Goal: Navigation & Orientation: Find specific page/section

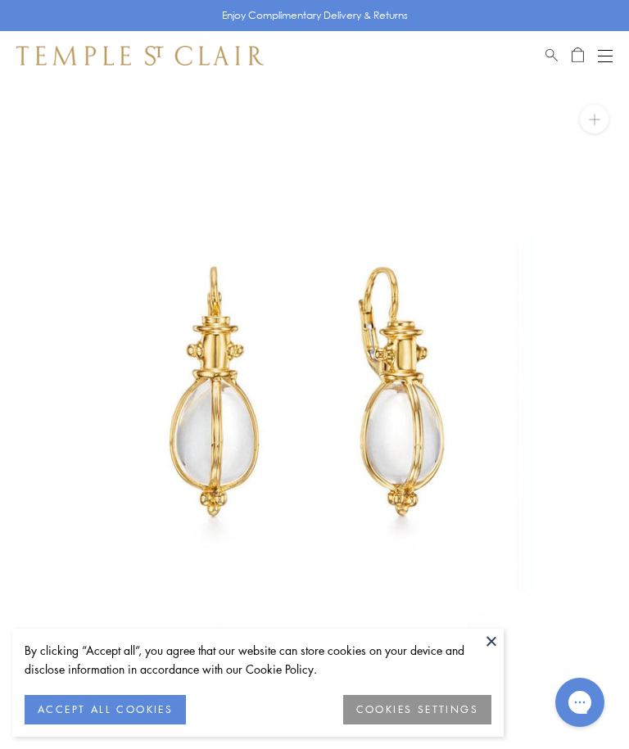
click at [492, 637] on button at bounding box center [491, 641] width 25 height 25
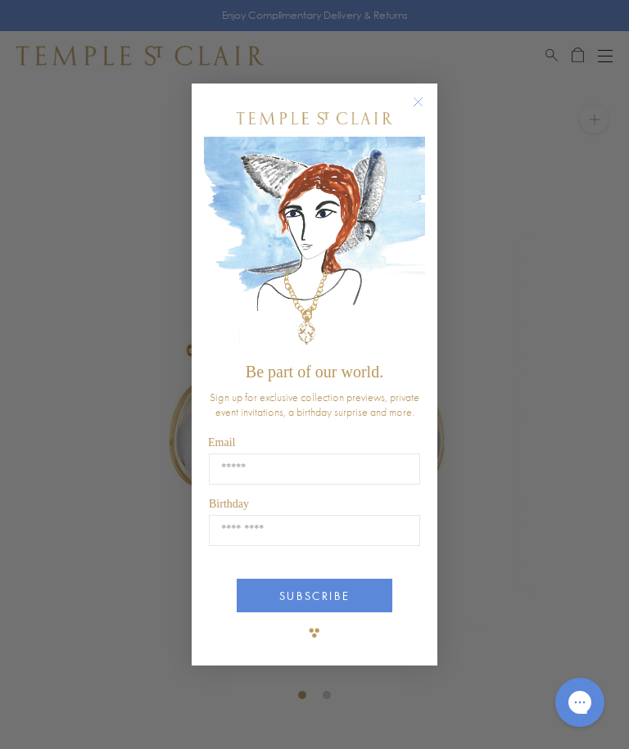
click at [605, 57] on div "Close dialog Be part of our world. Sign up for exclusive collection previews, p…" at bounding box center [314, 374] width 629 height 749
click at [413, 93] on circle "Close dialog" at bounding box center [418, 102] width 20 height 20
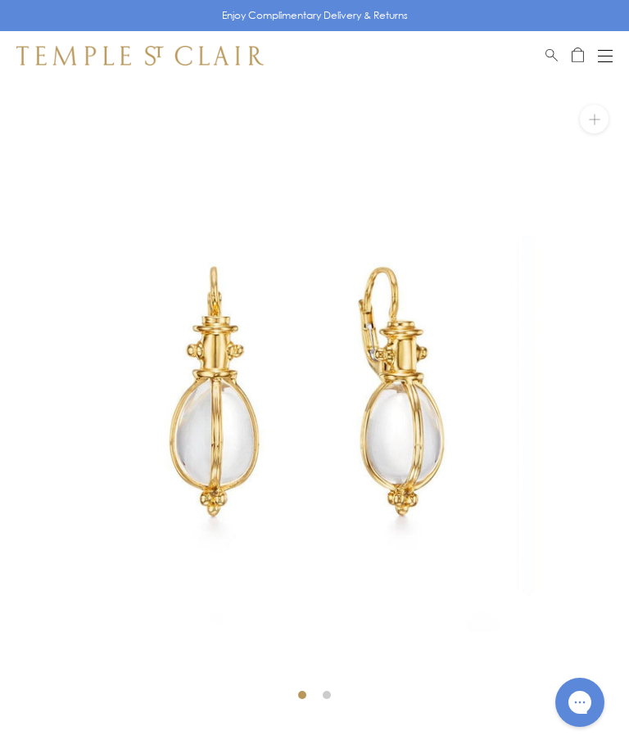
click at [606, 53] on button "Open navigation" at bounding box center [605, 56] width 15 height 20
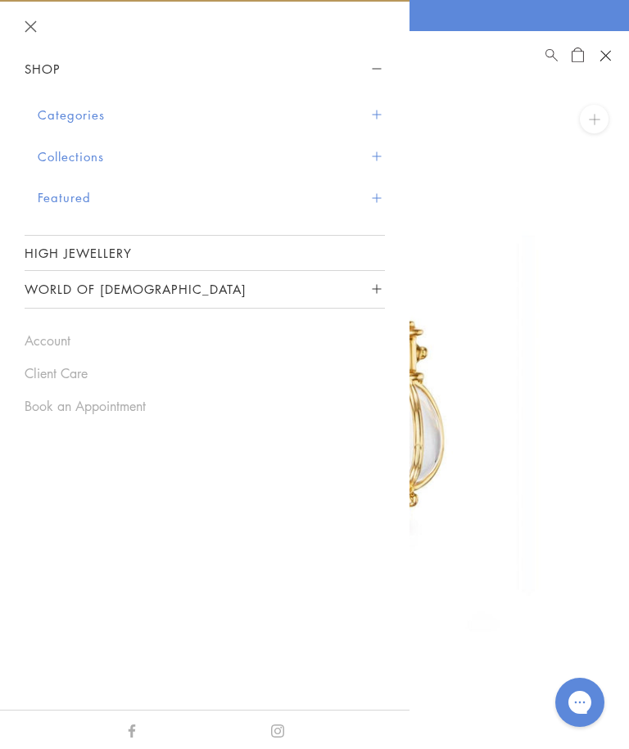
click at [43, 108] on button "Categories" at bounding box center [211, 115] width 347 height 42
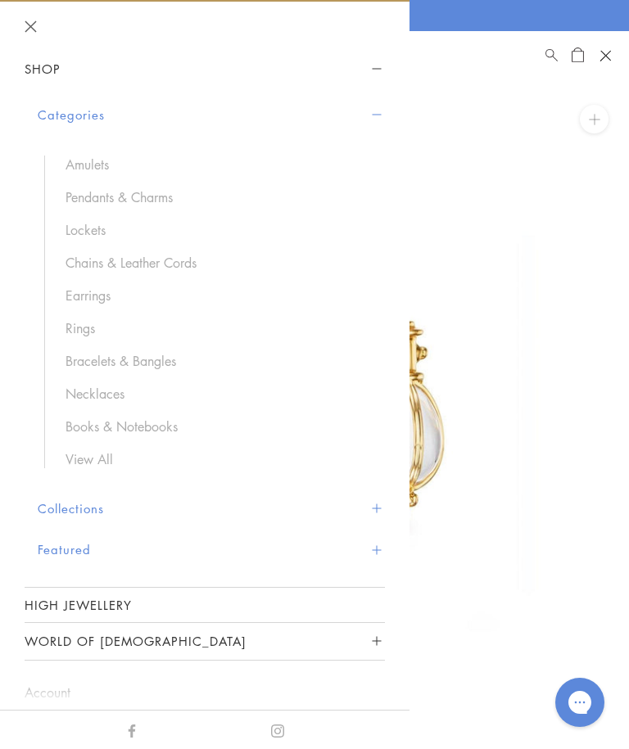
click at [73, 196] on link "Pendants & Charms" at bounding box center [216, 197] width 303 height 18
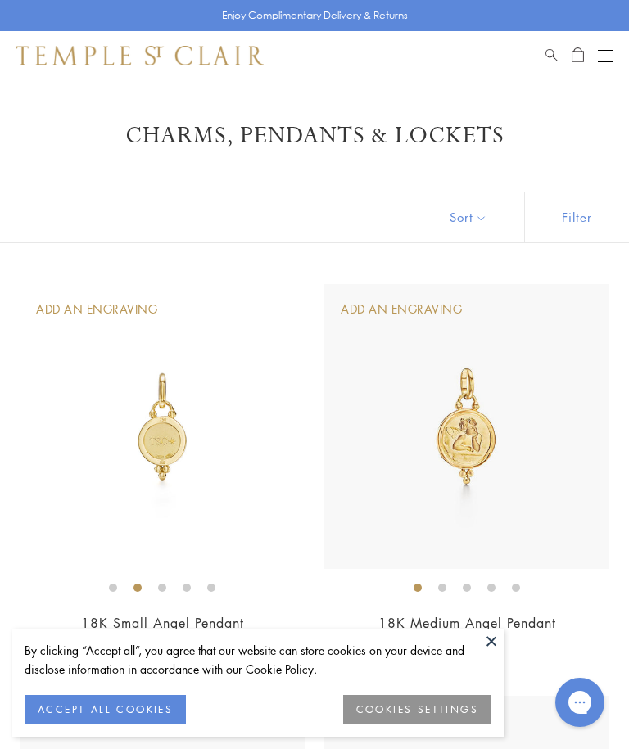
click at [405, 719] on button "COOKIES SETTINGS" at bounding box center [417, 709] width 148 height 29
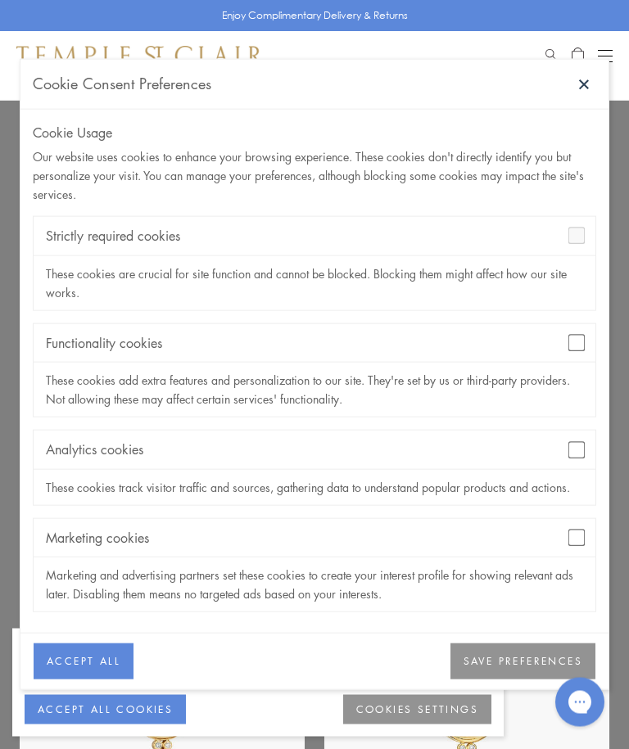
scroll to position [548, 0]
click at [507, 679] on button "SAVE PREFERENCES" at bounding box center [522, 662] width 145 height 36
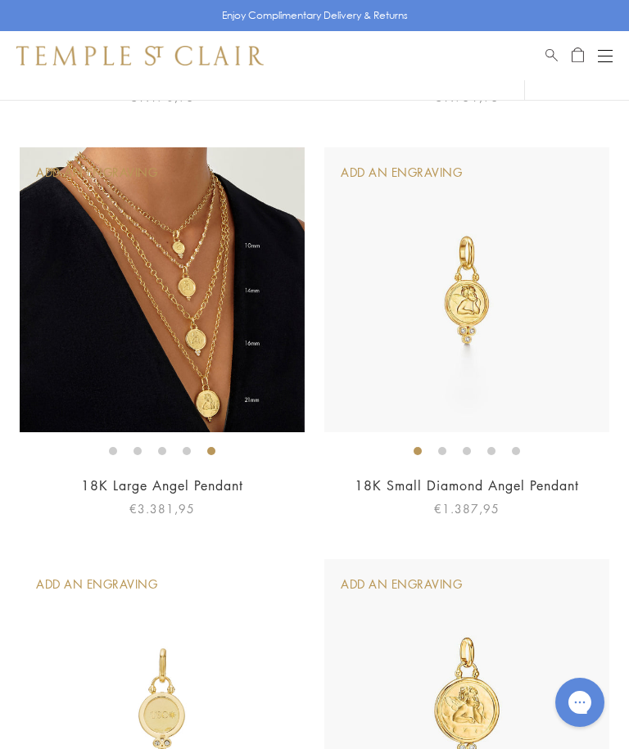
click at [599, 47] on button "Open navigation" at bounding box center [605, 56] width 15 height 20
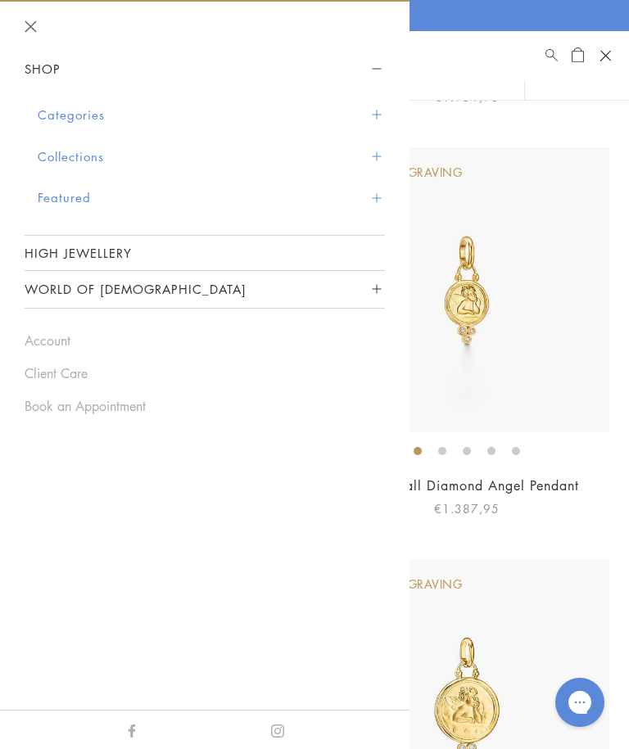
click at [35, 295] on button "World of [DEMOGRAPHIC_DATA]" at bounding box center [205, 289] width 360 height 37
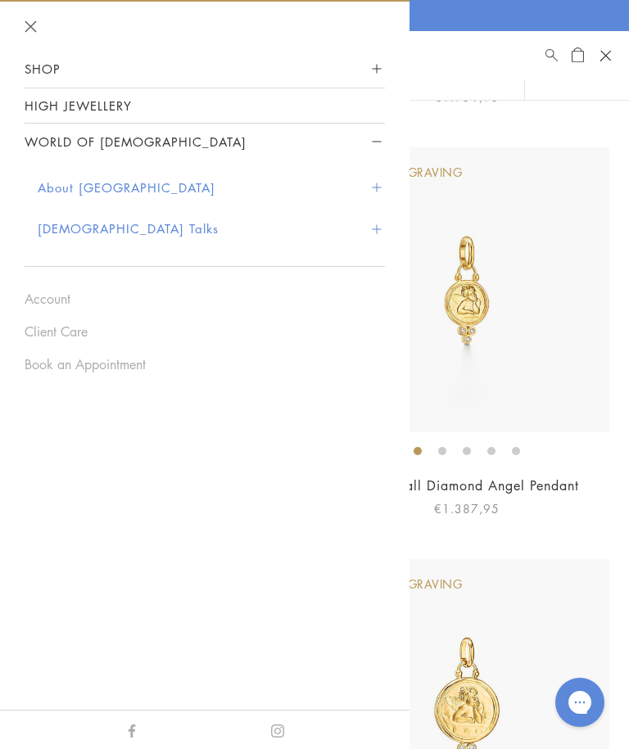
click at [35, 102] on link "High Jewellery" at bounding box center [205, 105] width 360 height 34
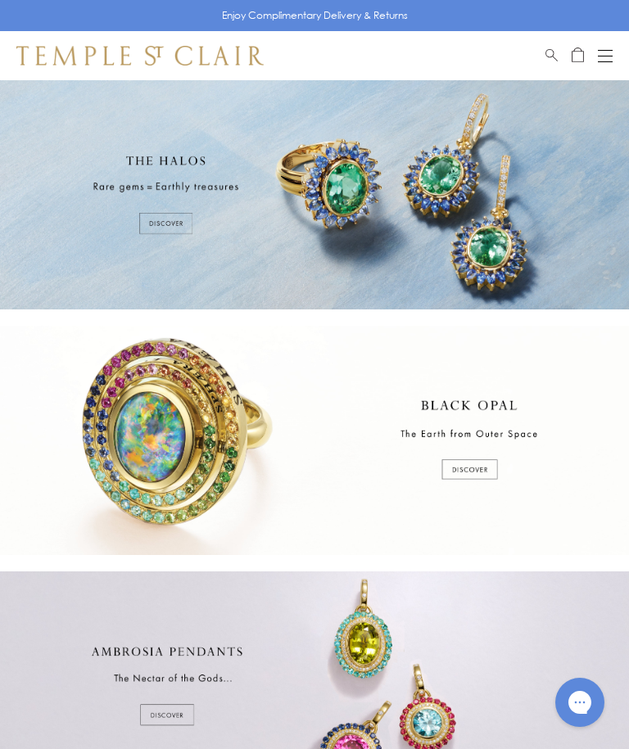
click at [160, 219] on div at bounding box center [314, 194] width 629 height 229
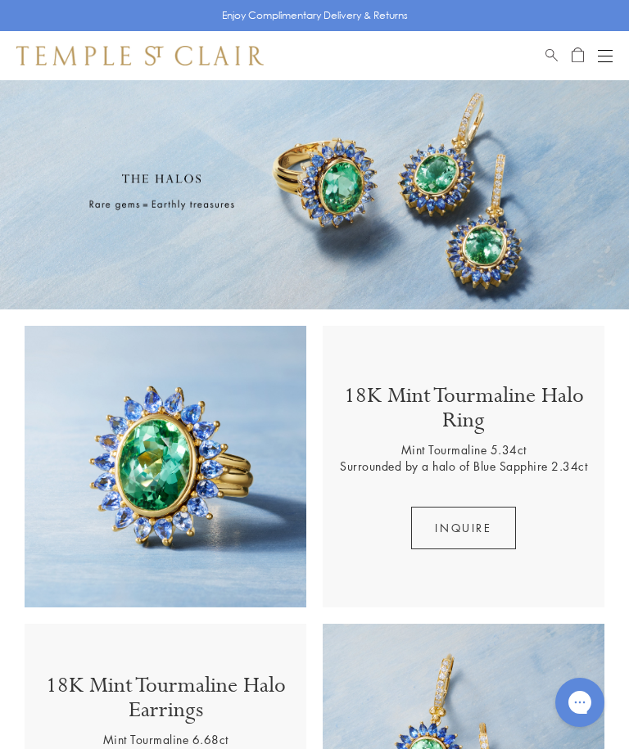
click at [602, 57] on button "Open navigation" at bounding box center [605, 56] width 15 height 20
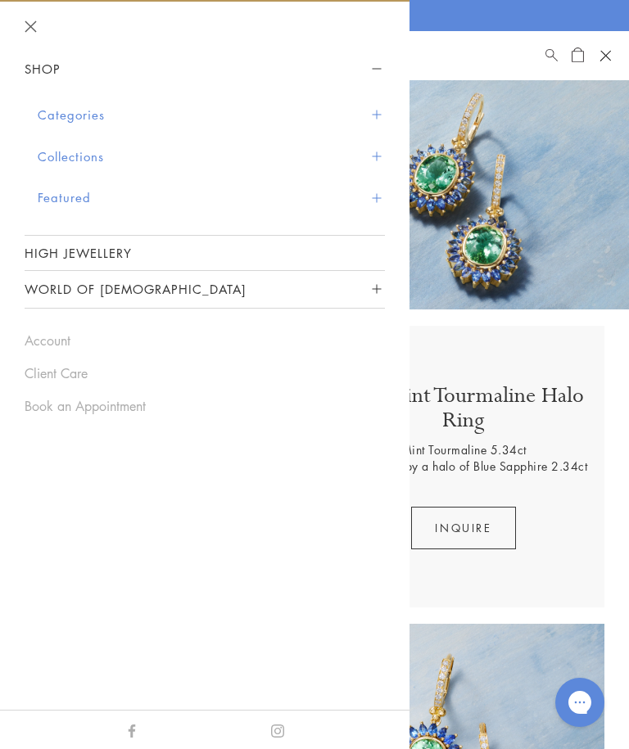
click at [66, 293] on button "World of [DEMOGRAPHIC_DATA]" at bounding box center [205, 289] width 360 height 37
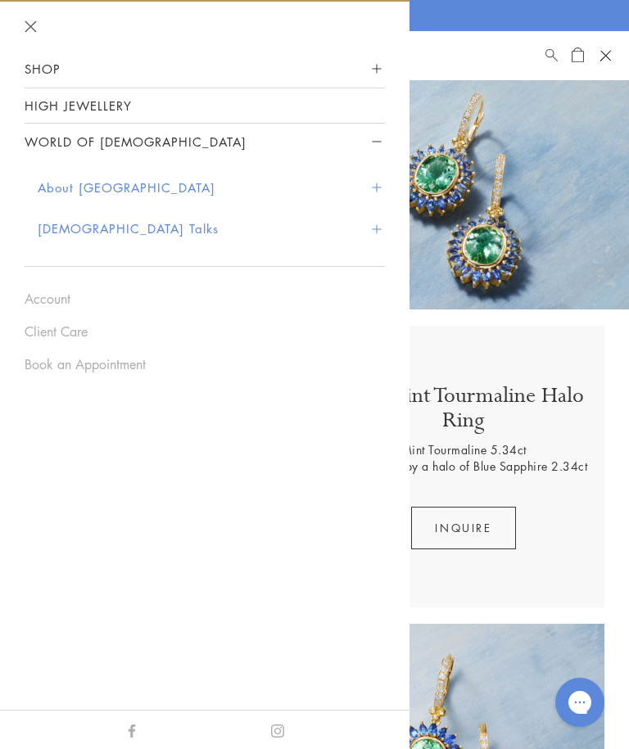
click at [31, 26] on button "Close navigation" at bounding box center [31, 26] width 12 height 12
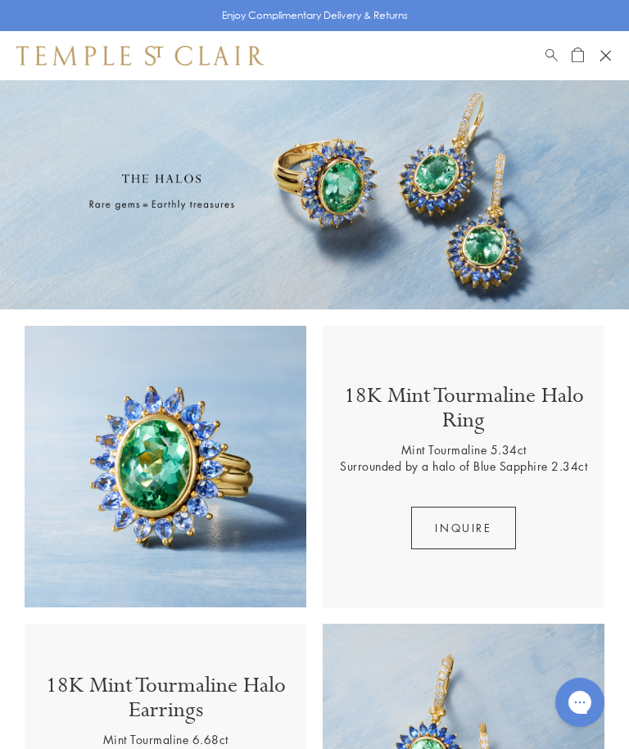
click at [605, 53] on button "Open navigation" at bounding box center [605, 55] width 25 height 25
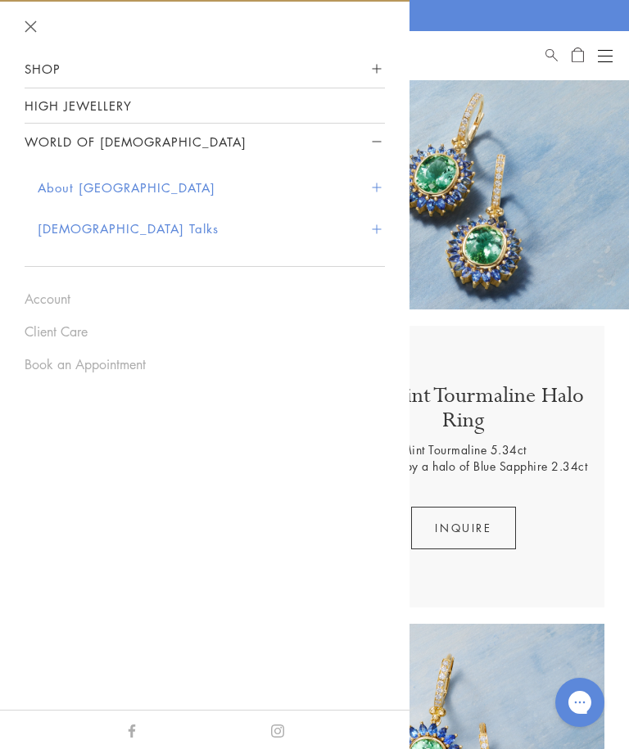
click at [31, 29] on button "Close navigation" at bounding box center [31, 26] width 12 height 12
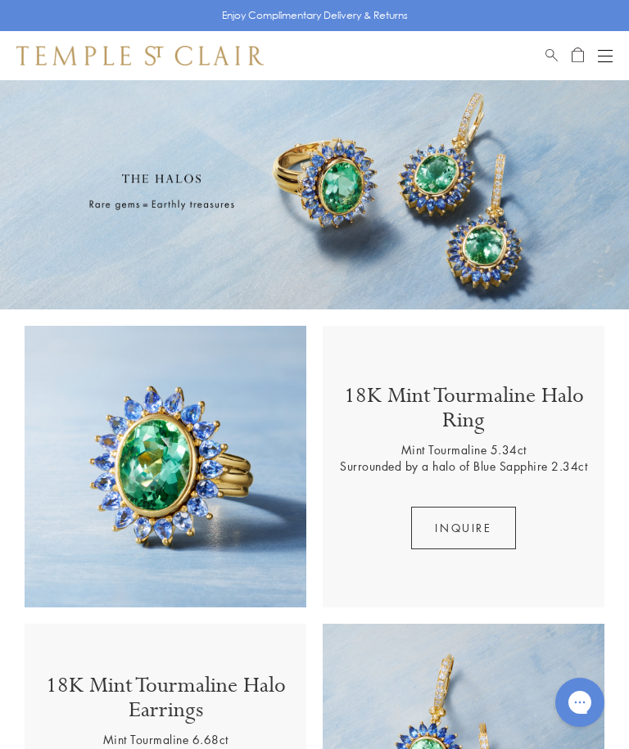
click at [602, 47] on button "Open navigation" at bounding box center [605, 56] width 15 height 20
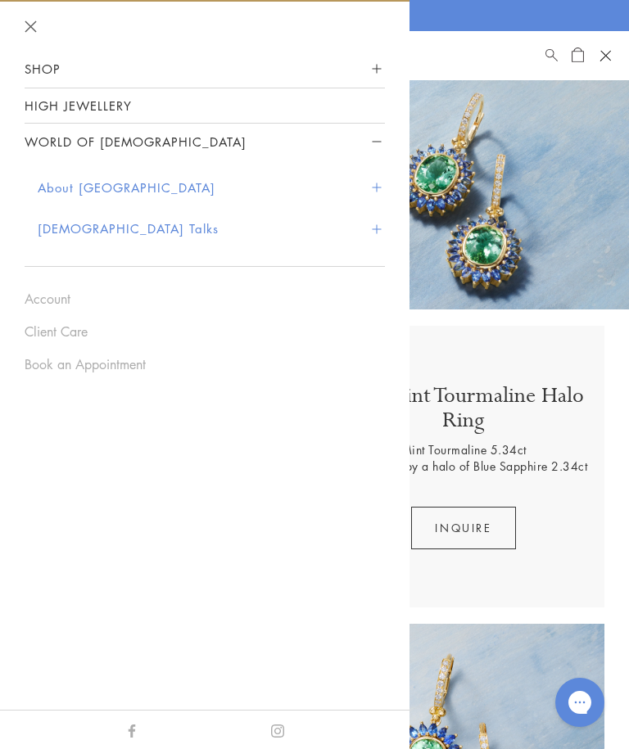
click at [28, 66] on button "Shop" at bounding box center [205, 69] width 360 height 37
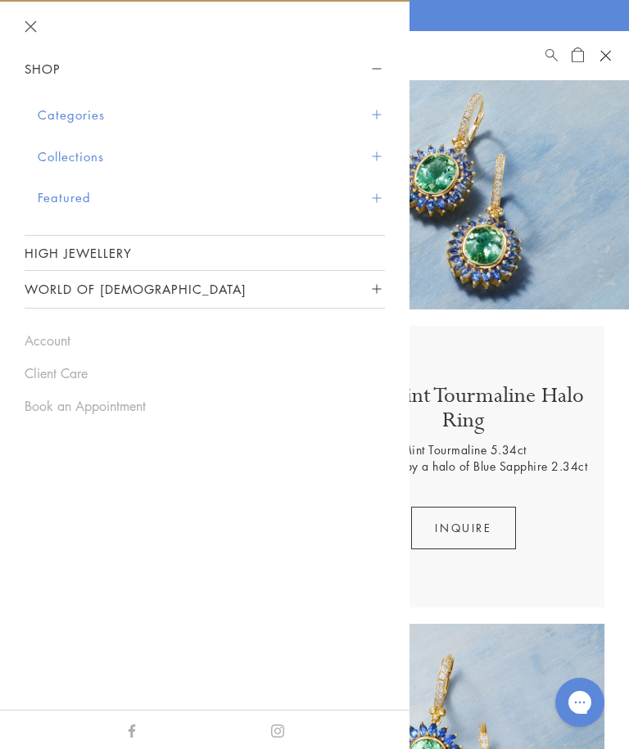
click at [46, 123] on button "Categories" at bounding box center [211, 115] width 347 height 42
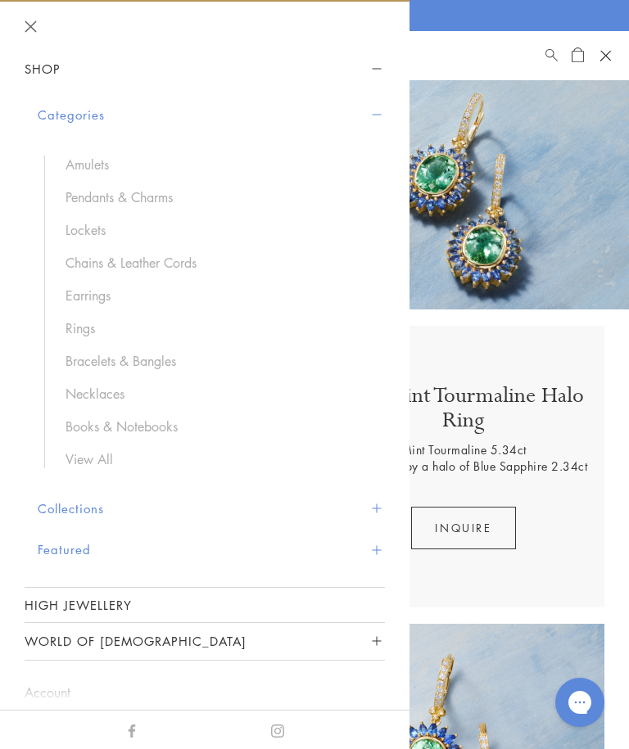
click at [73, 326] on link "Rings" at bounding box center [216, 328] width 303 height 18
click at [83, 395] on link "Necklaces" at bounding box center [216, 394] width 303 height 18
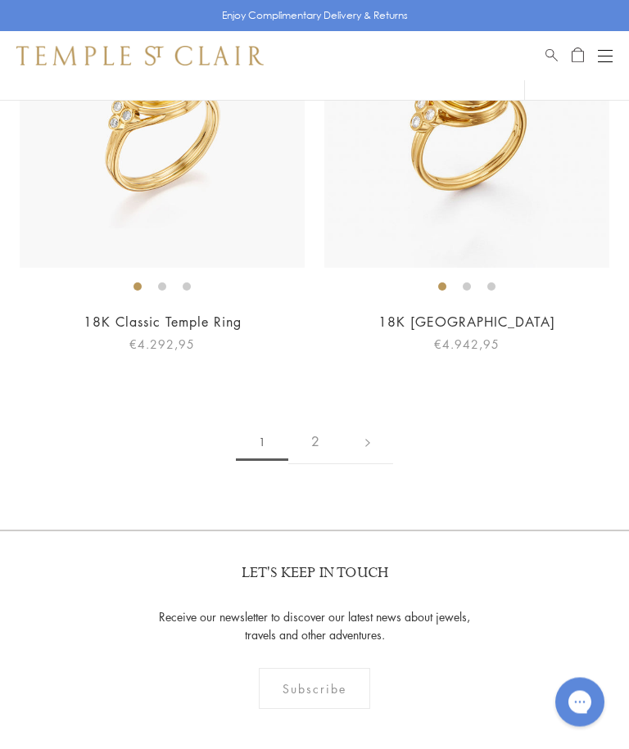
scroll to position [9653, 0]
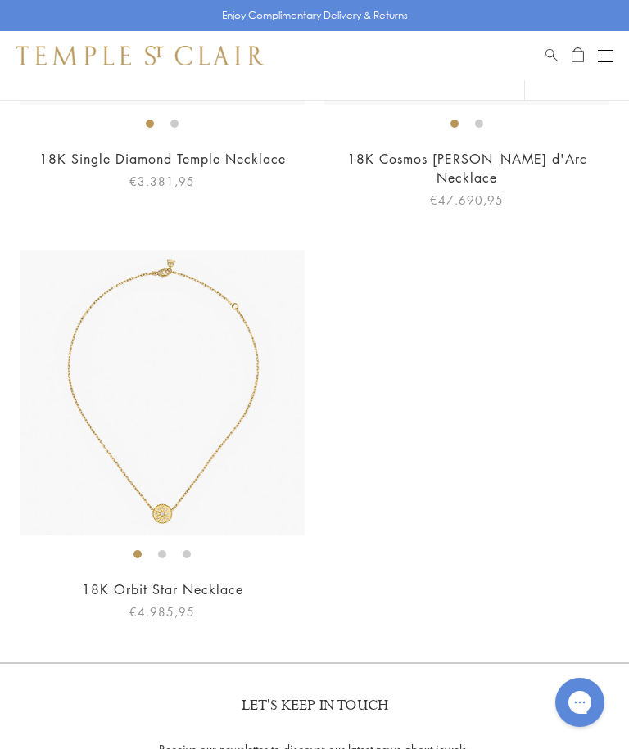
scroll to position [9482, 0]
